Goal: Task Accomplishment & Management: Complete application form

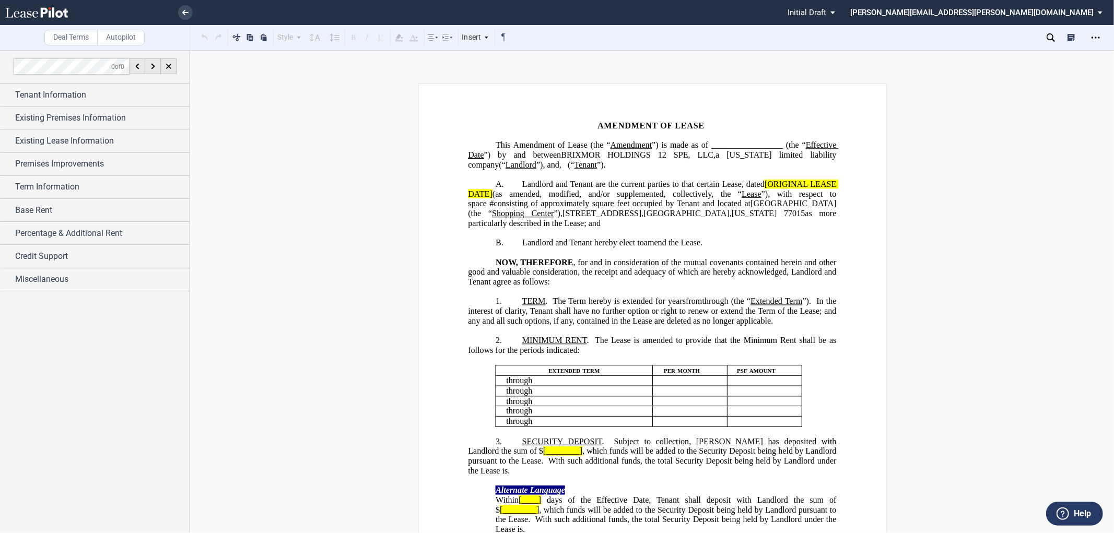
click at [478, 427] on generate-table "﻿ extended term per month psf amount ﻿ ﻿ through ﻿ ﻿ ﻿ ﻿ ﻿ ﻿ ﻿ ﻿ through ﻿ ﻿ ﻿ …" at bounding box center [652, 391] width 368 height 72
click at [27, 97] on span "Tenant Information" at bounding box center [50, 95] width 71 height 13
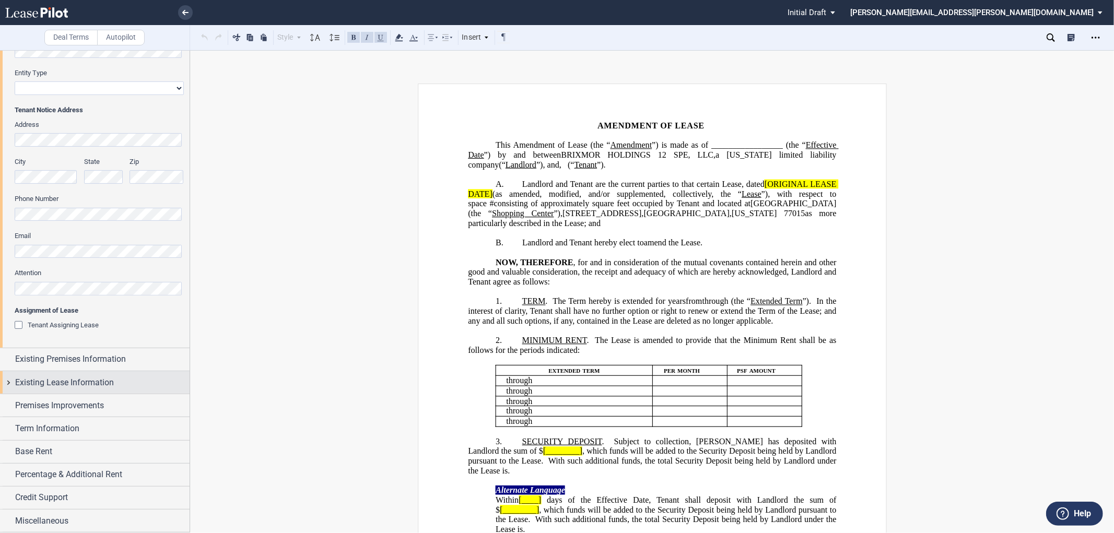
scroll to position [186, 0]
click at [53, 387] on span "Existing Lease Information" at bounding box center [64, 383] width 99 height 13
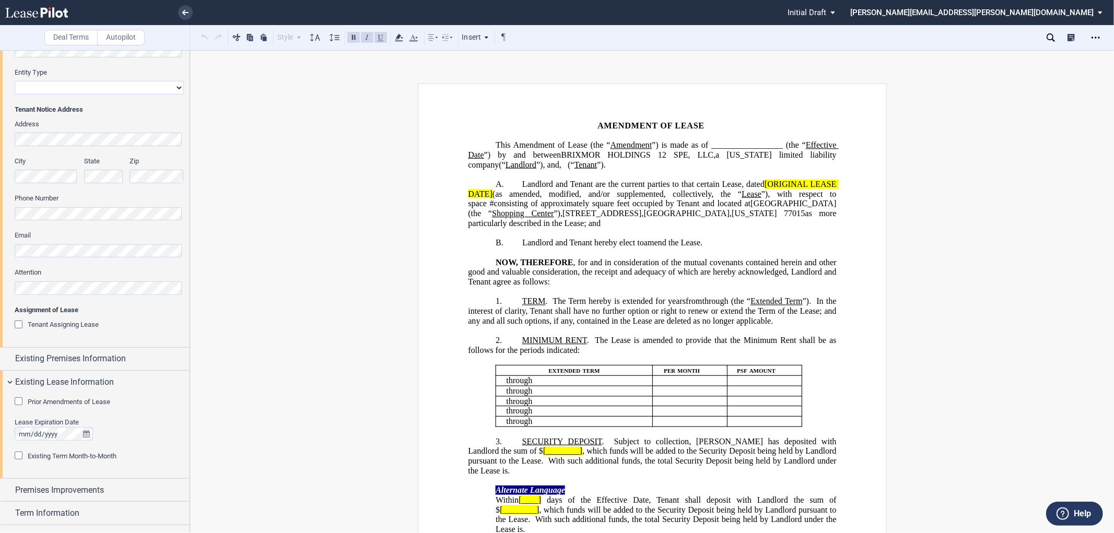
click at [18, 402] on div "Prior Amendments of Lease" at bounding box center [20, 403] width 10 height 10
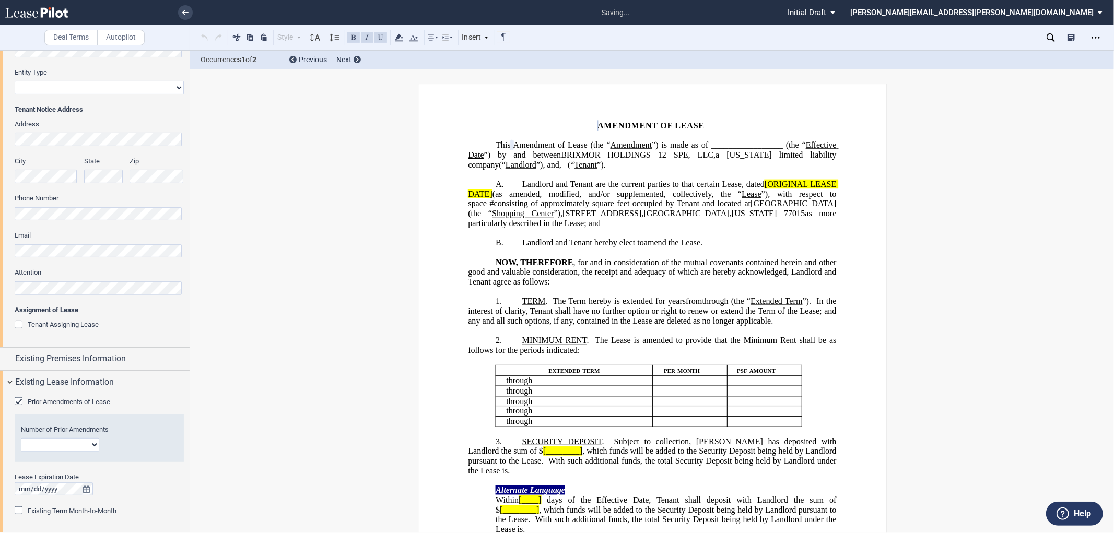
click at [34, 446] on select "1 2 3 4 5 6 7 8 9 10 11 12" at bounding box center [60, 445] width 78 height 14
select select "number:1"
click at [21, 438] on select "1 2 3 4 5 6 7 8 9 10 11 12" at bounding box center [60, 445] width 78 height 14
click at [154, 488] on div at bounding box center [99, 490] width 169 height 14
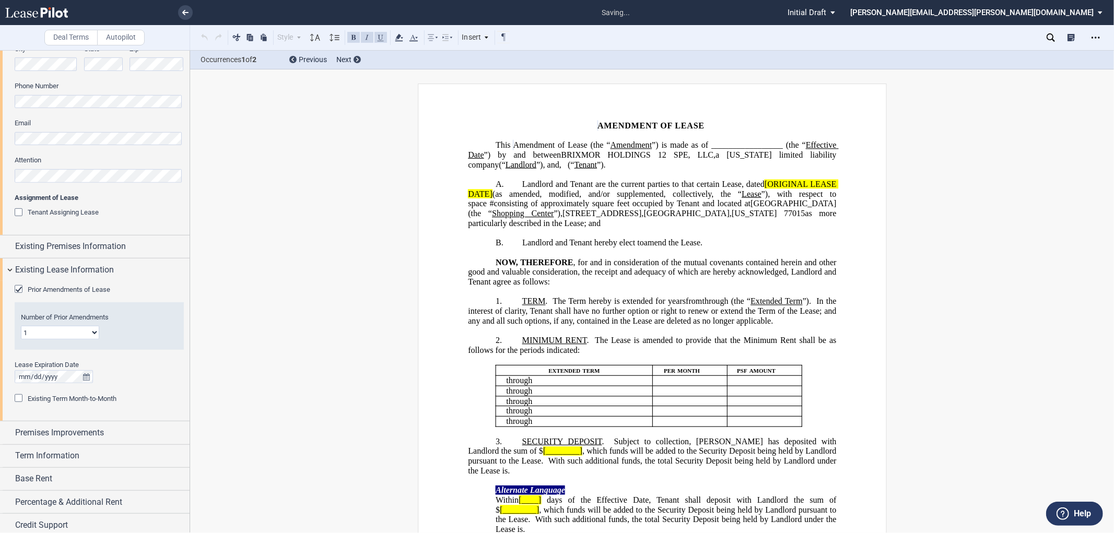
scroll to position [303, 0]
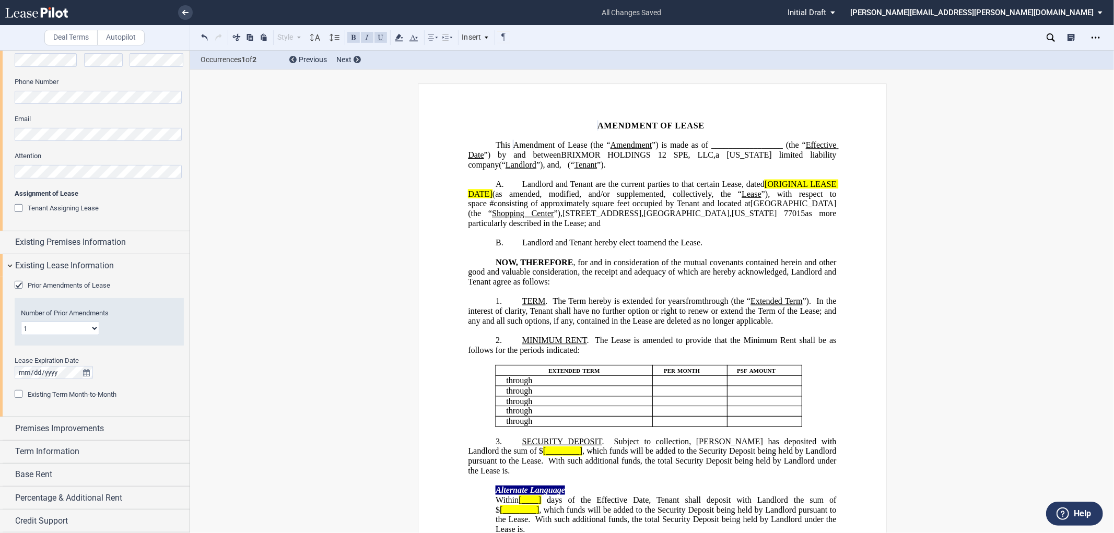
drag, startPoint x: 854, startPoint y: 460, endPoint x: 777, endPoint y: 462, distance: 76.3
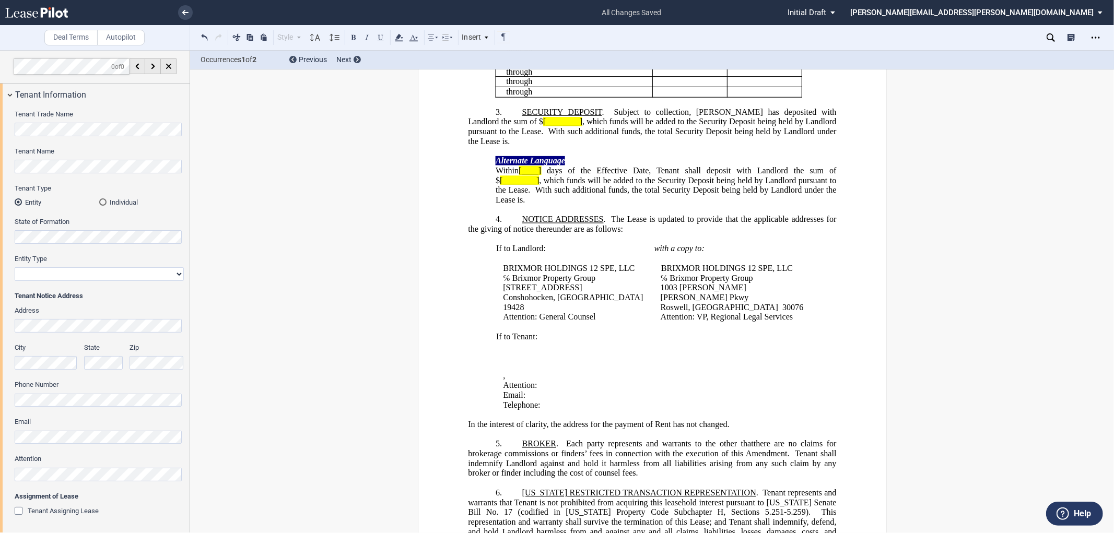
scroll to position [190, 0]
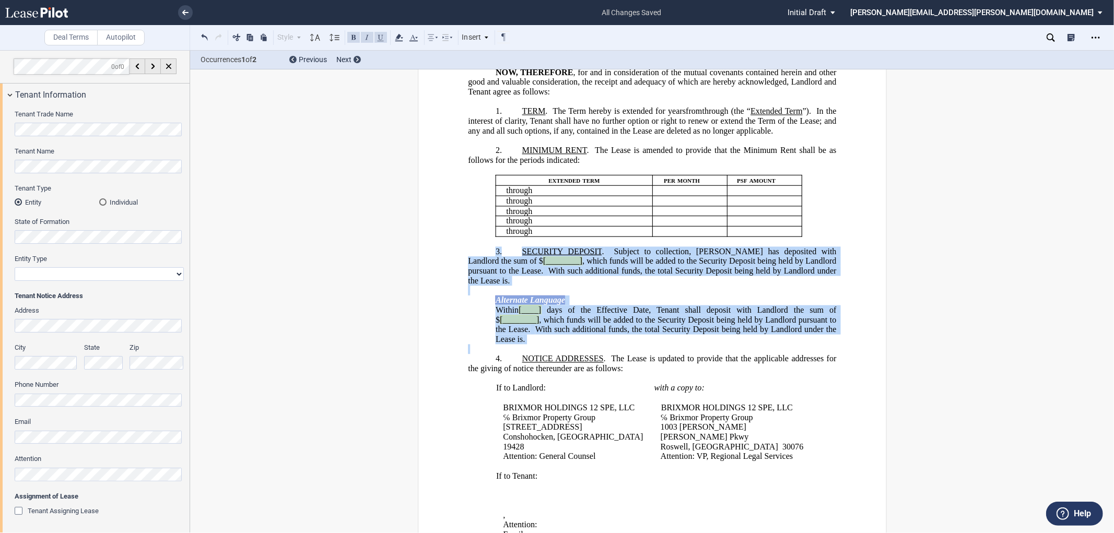
drag, startPoint x: 428, startPoint y: 278, endPoint x: 458, endPoint y: 383, distance: 109.1
click at [1098, 41] on icon "Open Lease options menu" at bounding box center [1096, 37] width 8 height 8
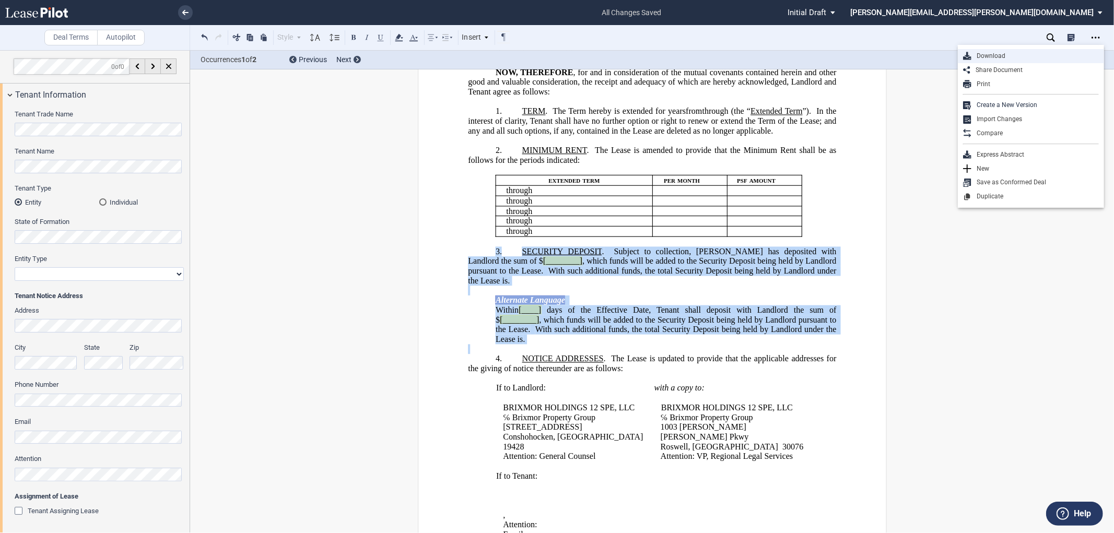
click at [991, 55] on div "Download" at bounding box center [1035, 56] width 127 height 9
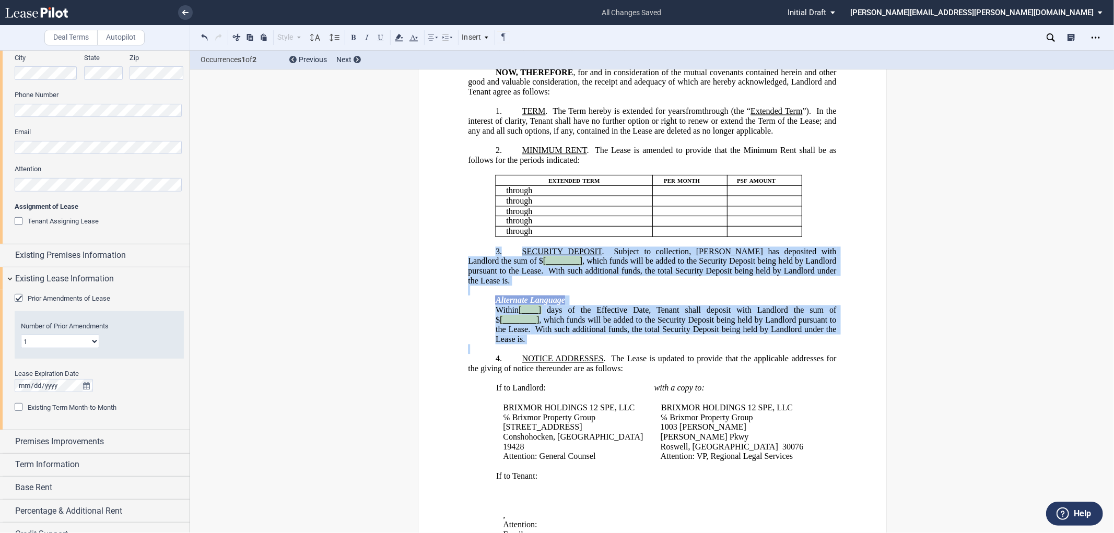
scroll to position [326, 0]
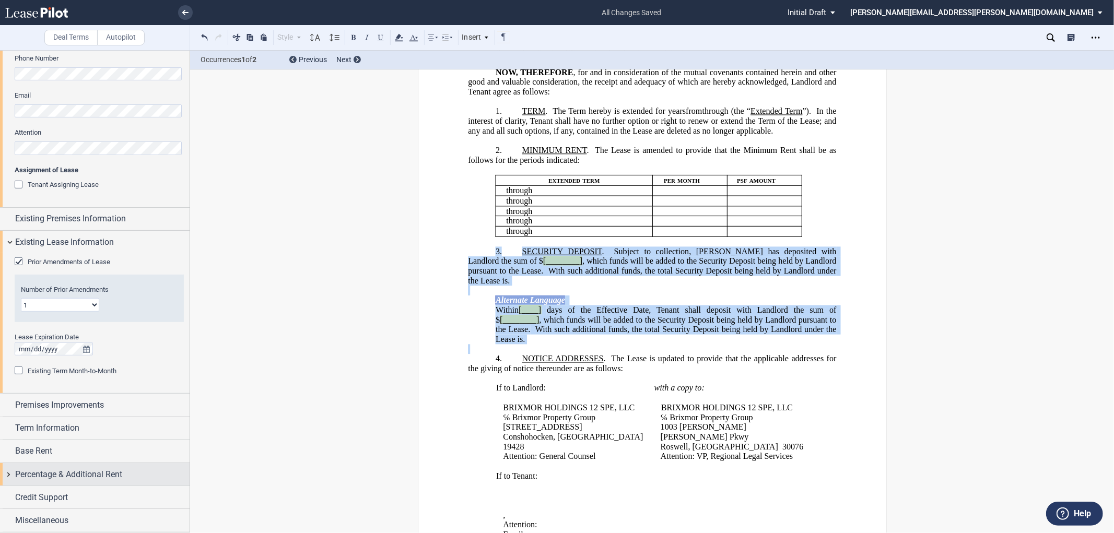
click at [41, 474] on span "Percentage & Additional Rent" at bounding box center [68, 475] width 107 height 13
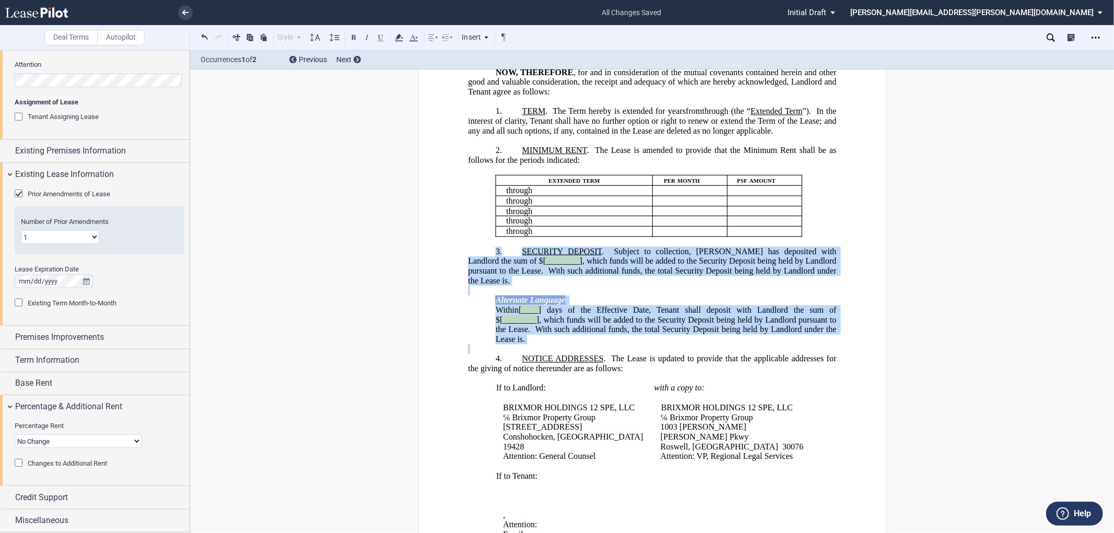
click at [16, 461] on div "Changes to Additional Rent" at bounding box center [20, 464] width 10 height 10
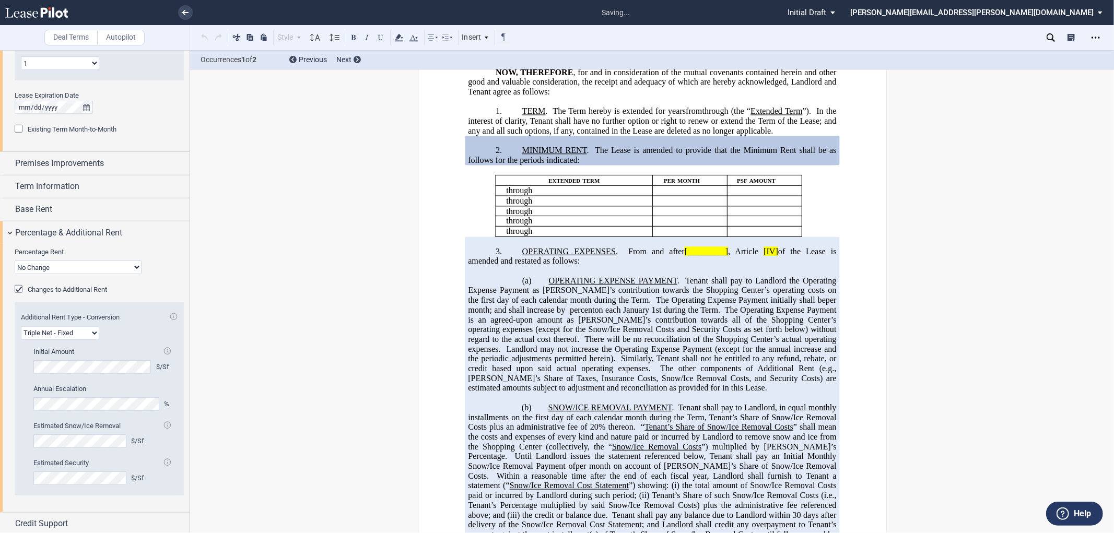
scroll to position [595, 0]
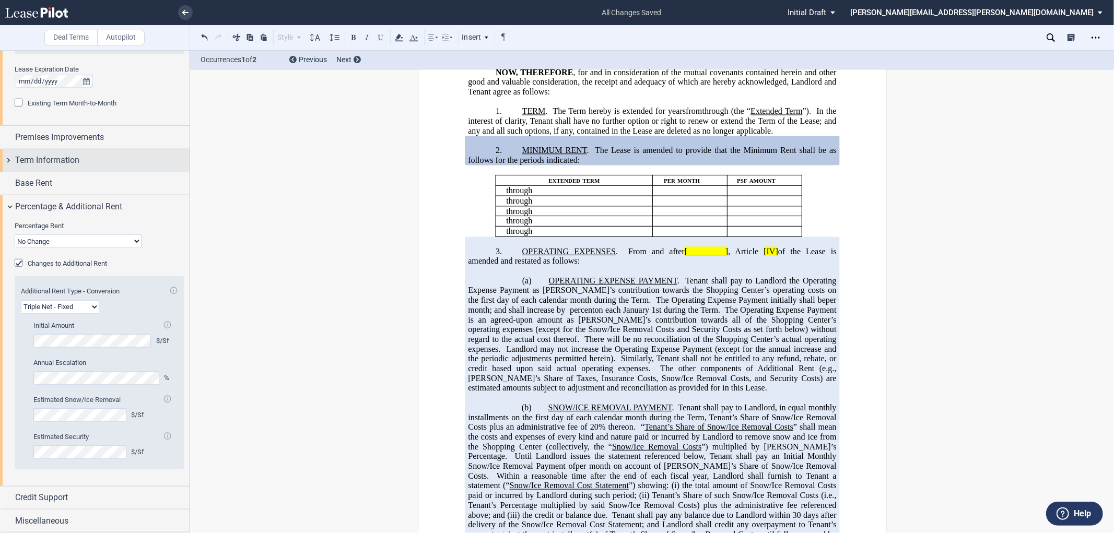
click at [52, 157] on span "Term Information" at bounding box center [47, 160] width 64 height 13
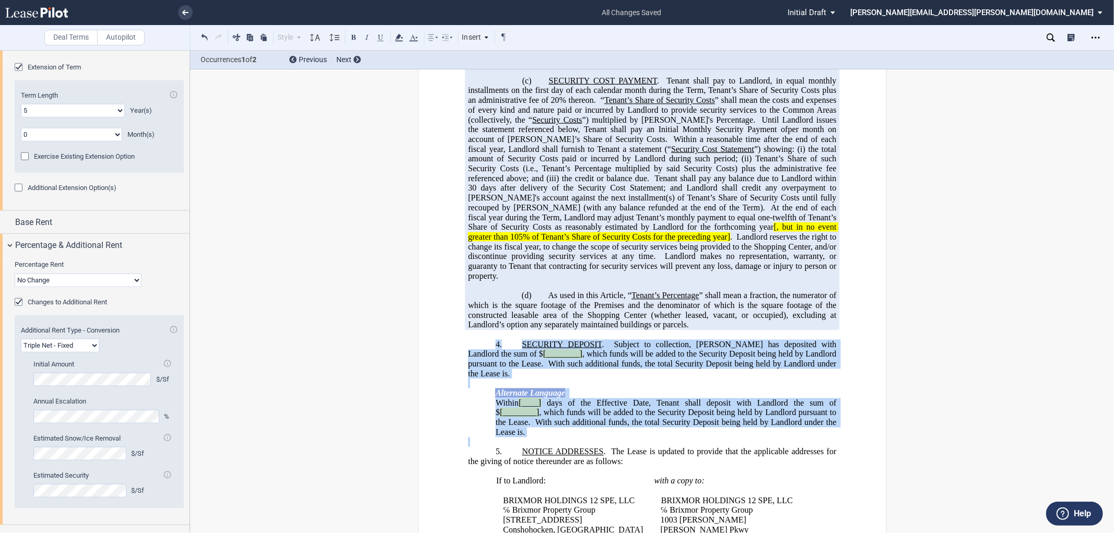
scroll to position [747, 0]
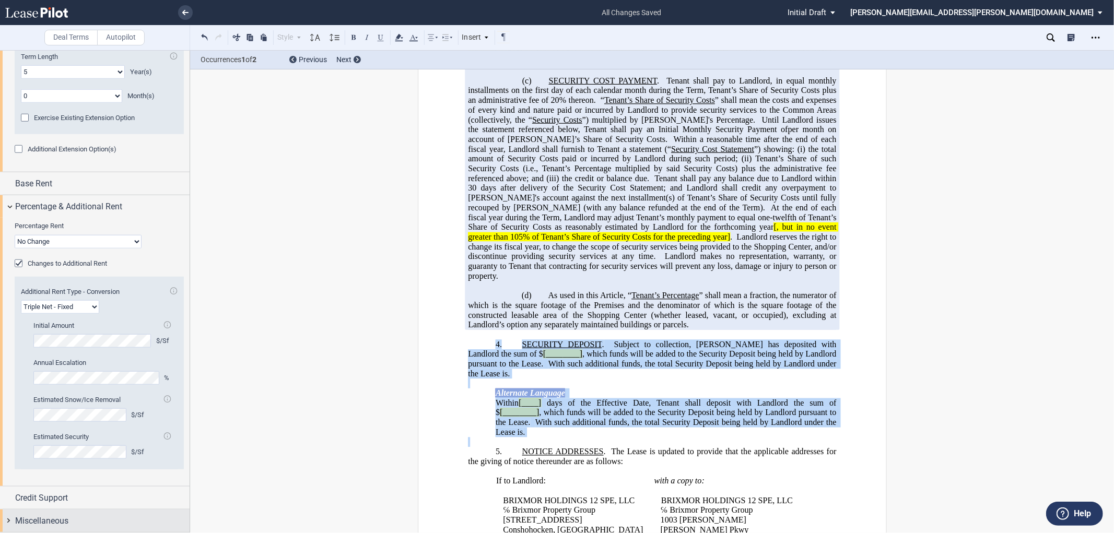
click at [25, 519] on span "Miscellaneous" at bounding box center [41, 521] width 53 height 13
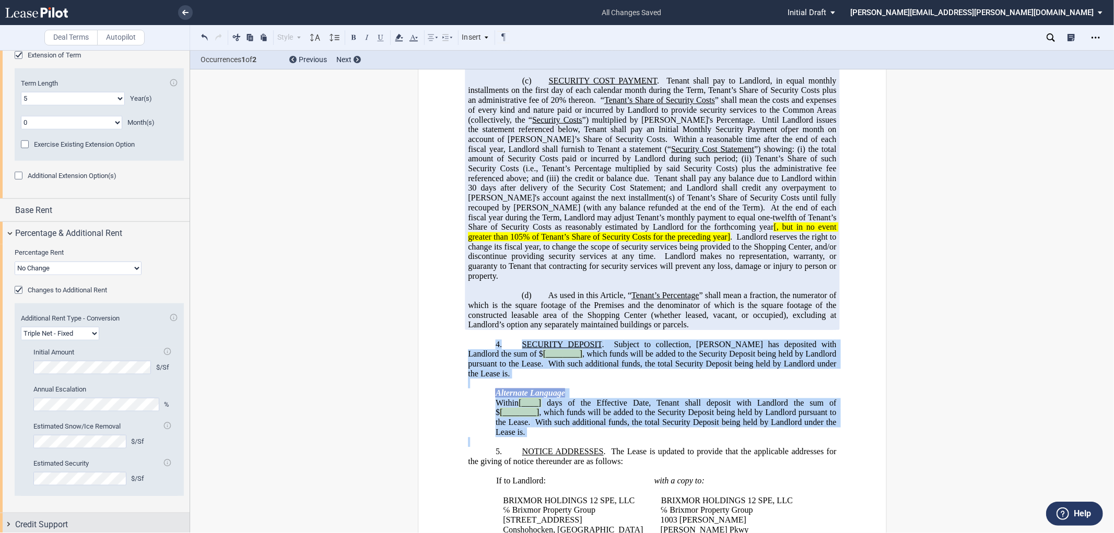
scroll to position [777, 0]
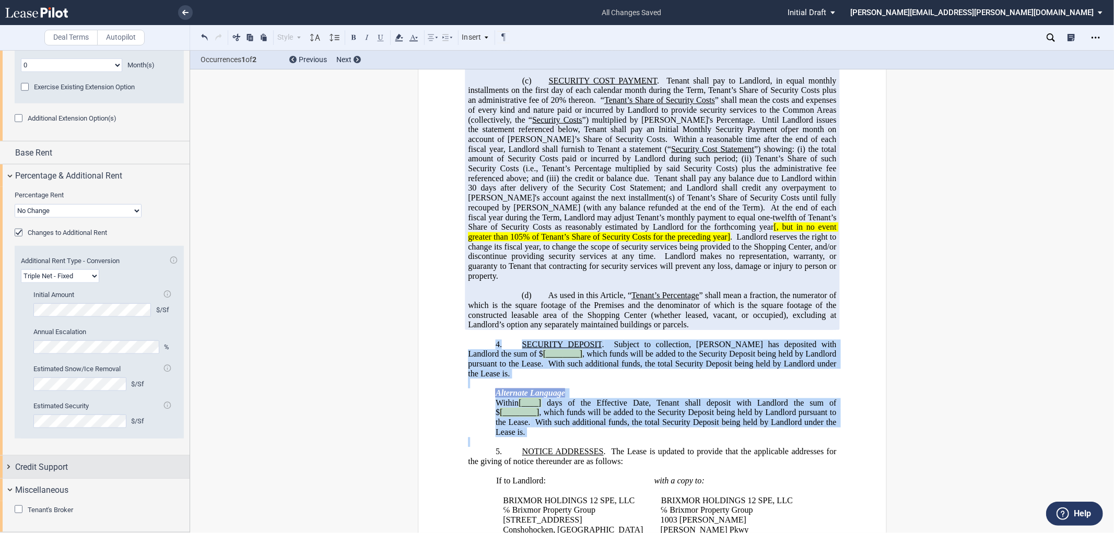
click at [8, 468] on div "Credit Support" at bounding box center [95, 467] width 190 height 22
click at [17, 509] on div "Increase Security Deposit" at bounding box center [20, 508] width 10 height 10
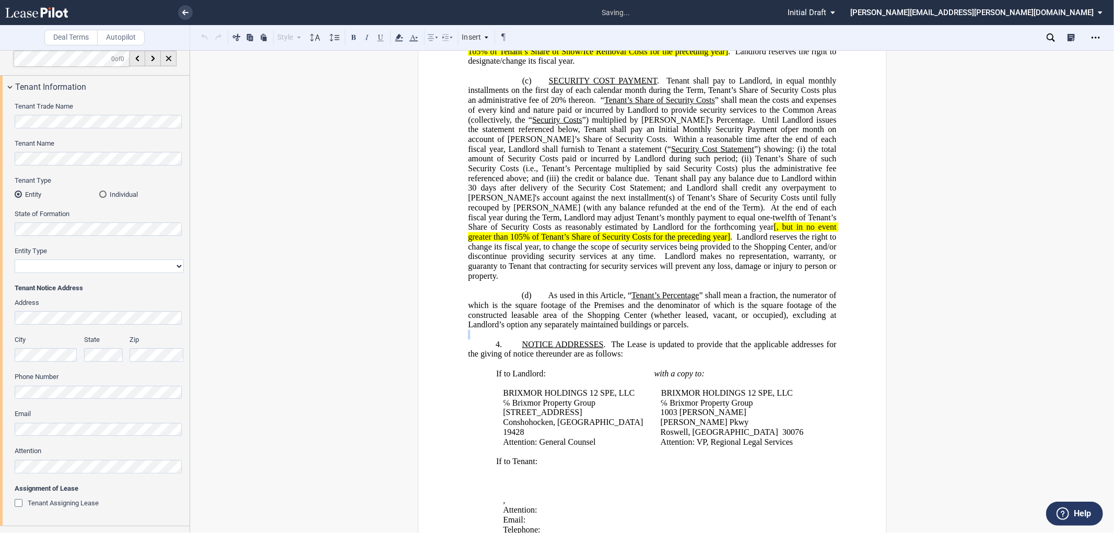
scroll to position [0, 0]
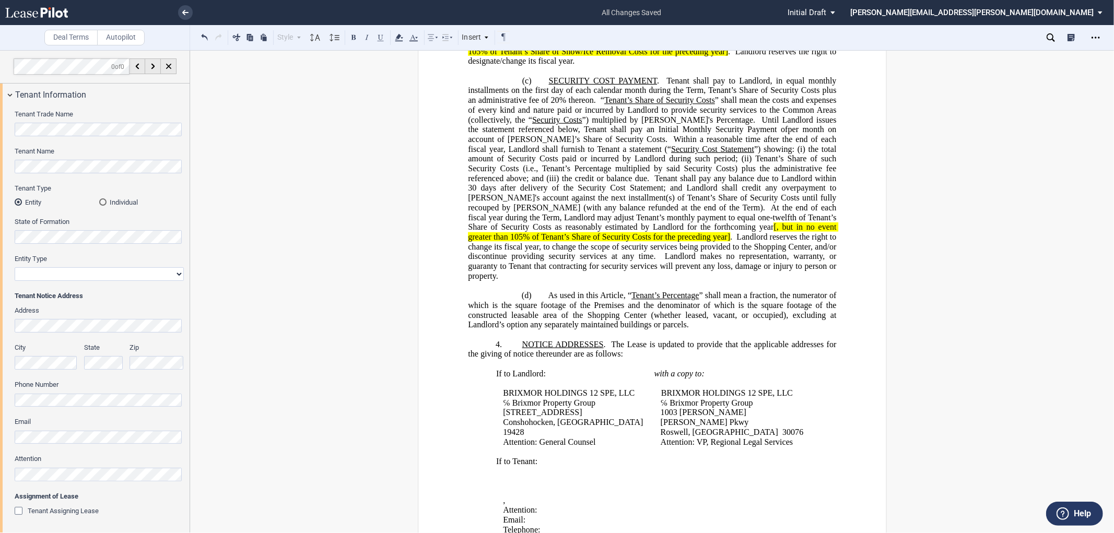
click at [977, 237] on div "!!CUSTOM_FOOTER_DISTANCE_0.1!! !!CUSTOM_FOOTER_START!! ﻿ !!CUSTOM_PAGE_NUMBER:T…" at bounding box center [652, 250] width 924 height 1759
click at [1096, 40] on icon "Open Lease options menu" at bounding box center [1096, 37] width 8 height 8
click at [975, 53] on div "Download" at bounding box center [1035, 56] width 127 height 9
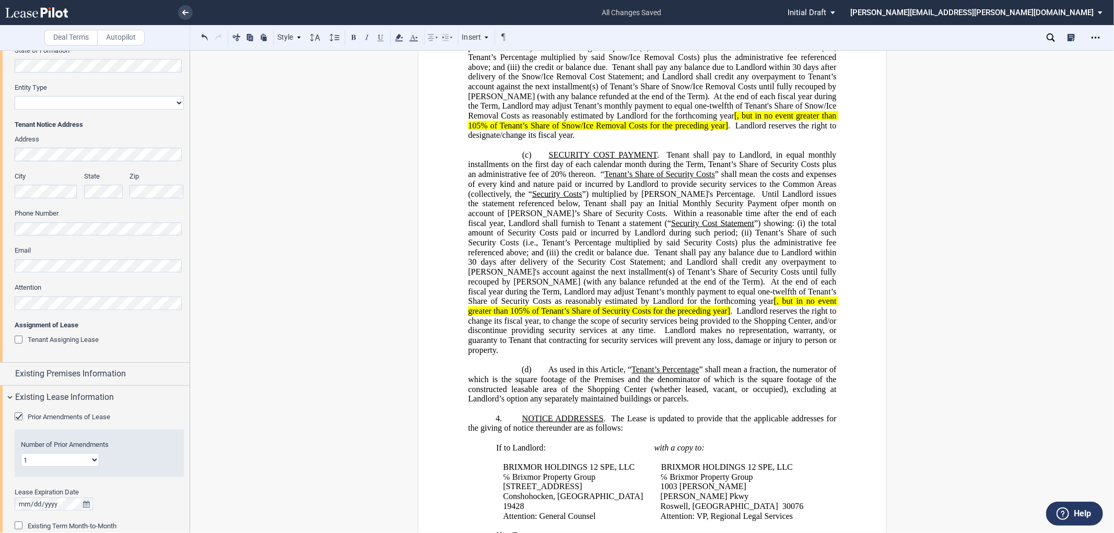
scroll to position [232, 0]
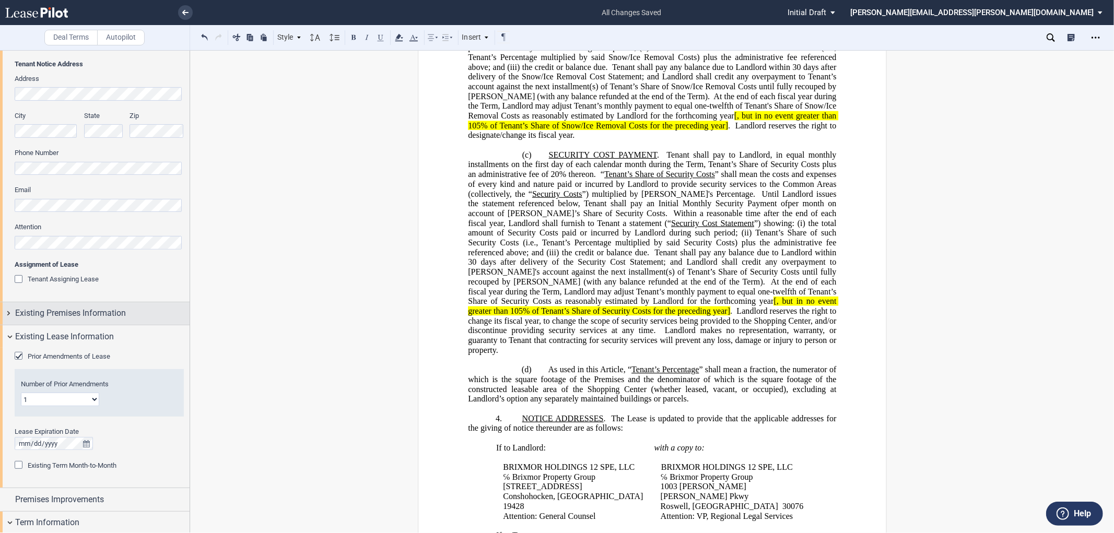
click at [8, 317] on div "Existing Premises Information" at bounding box center [95, 313] width 190 height 22
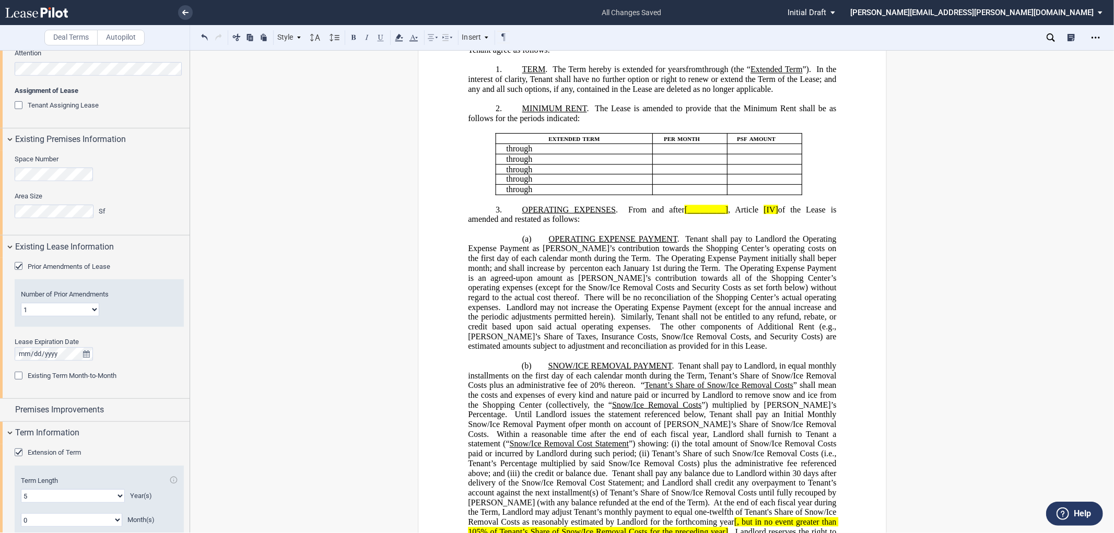
click at [516, 225] on p "3. OPERATING EXPENSES . From and after [_________] , Article [IV] of the Lease …" at bounding box center [652, 214] width 368 height 19
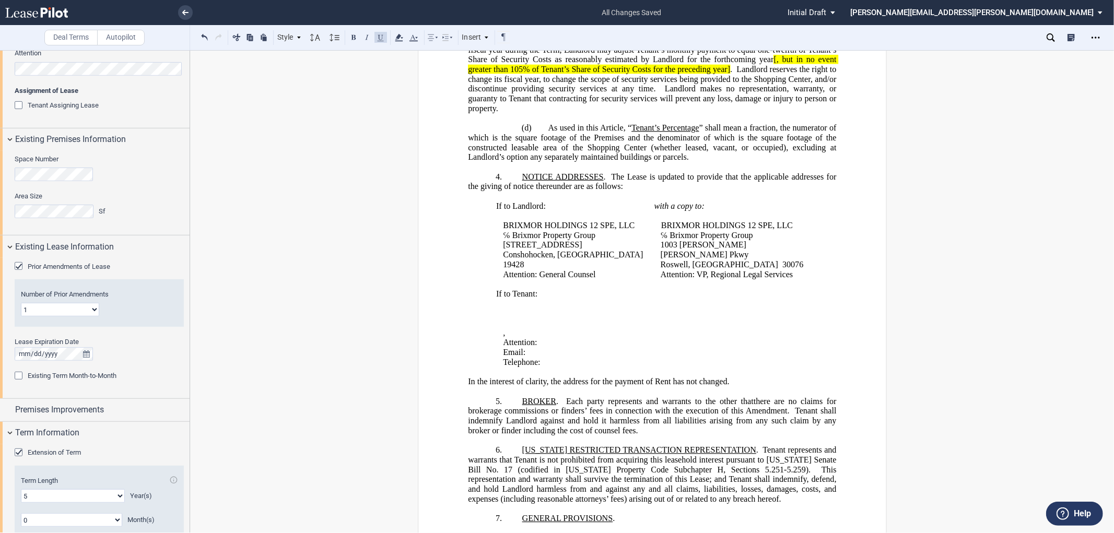
scroll to position [928, 0]
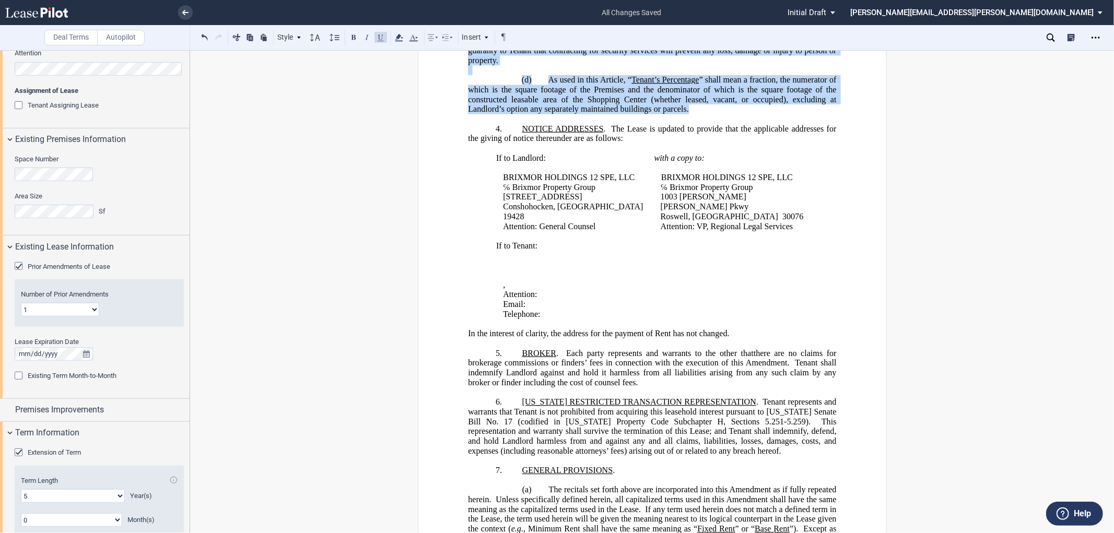
click at [691, 114] on p "(d) As used in this Article, “ Tenant’s Percentage ” shall mean a fraction, the…" at bounding box center [652, 94] width 368 height 39
